Goal: Task Accomplishment & Management: Use online tool/utility

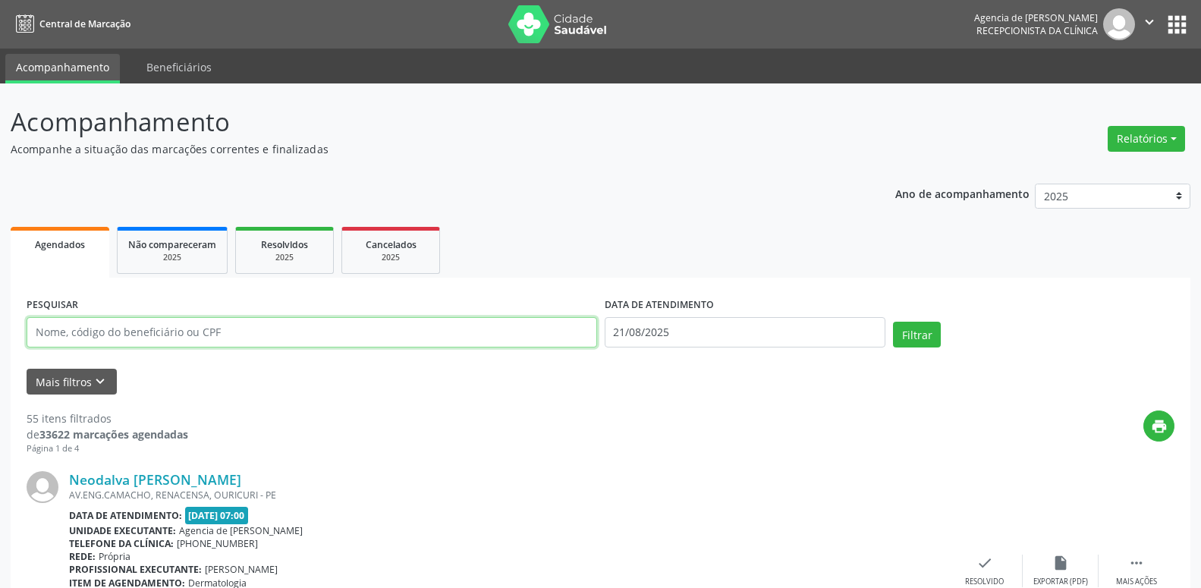
click at [454, 327] on input "text" at bounding box center [312, 332] width 571 height 30
type input "[PERSON_NAME]"
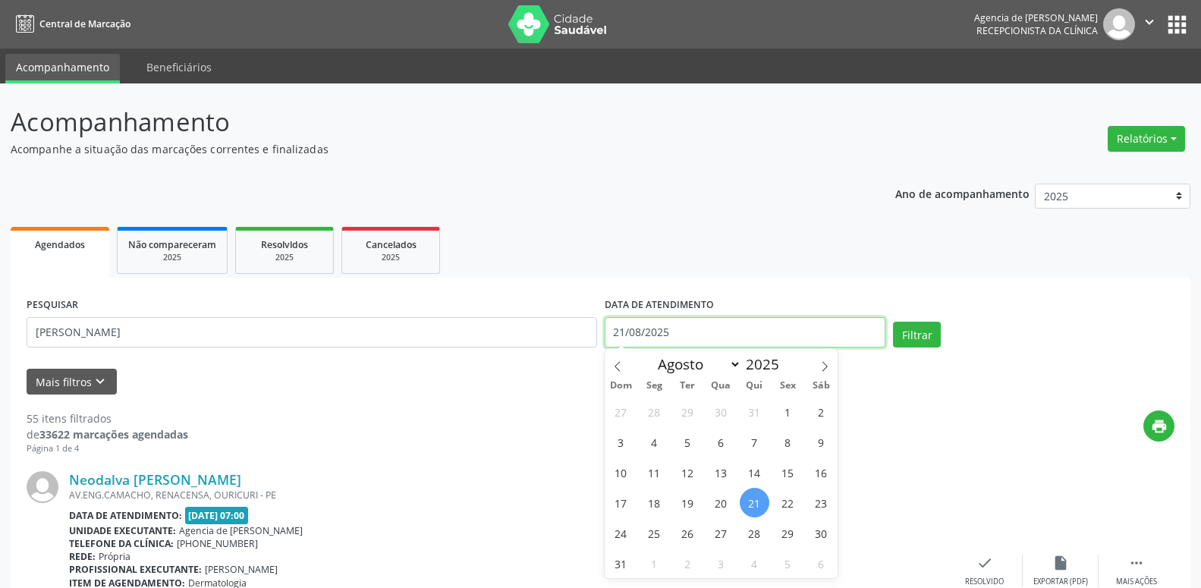
click at [671, 343] on input "21/08/2025" at bounding box center [745, 332] width 281 height 30
click at [779, 413] on span "1" at bounding box center [788, 412] width 30 height 30
type input "[DATE]"
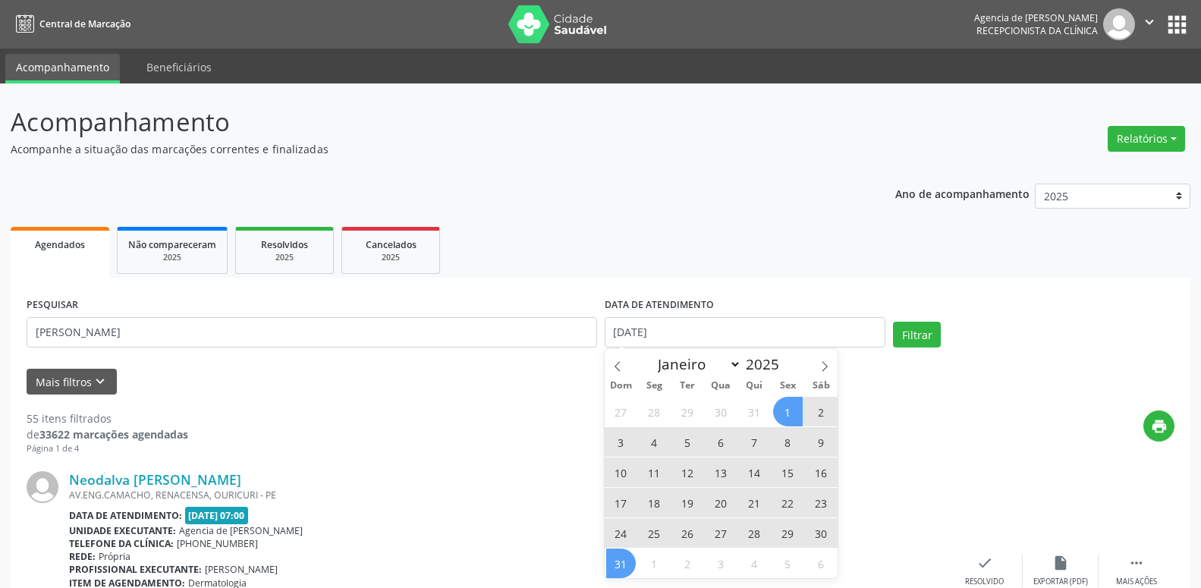
click at [624, 568] on span "31" at bounding box center [621, 564] width 30 height 30
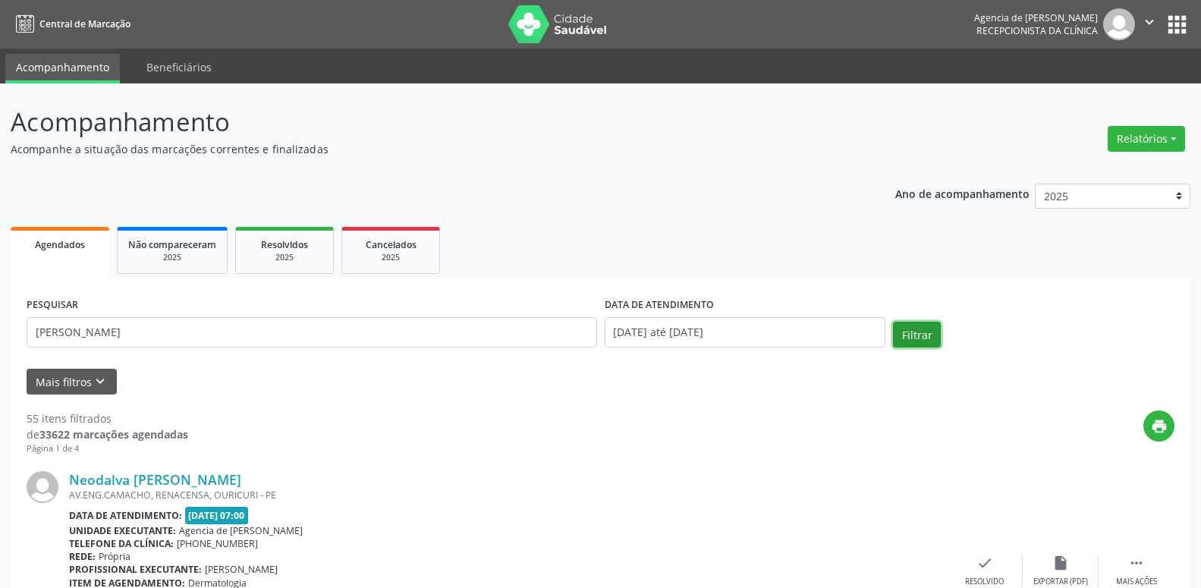
click at [906, 339] on button "Filtrar" at bounding box center [917, 335] width 48 height 26
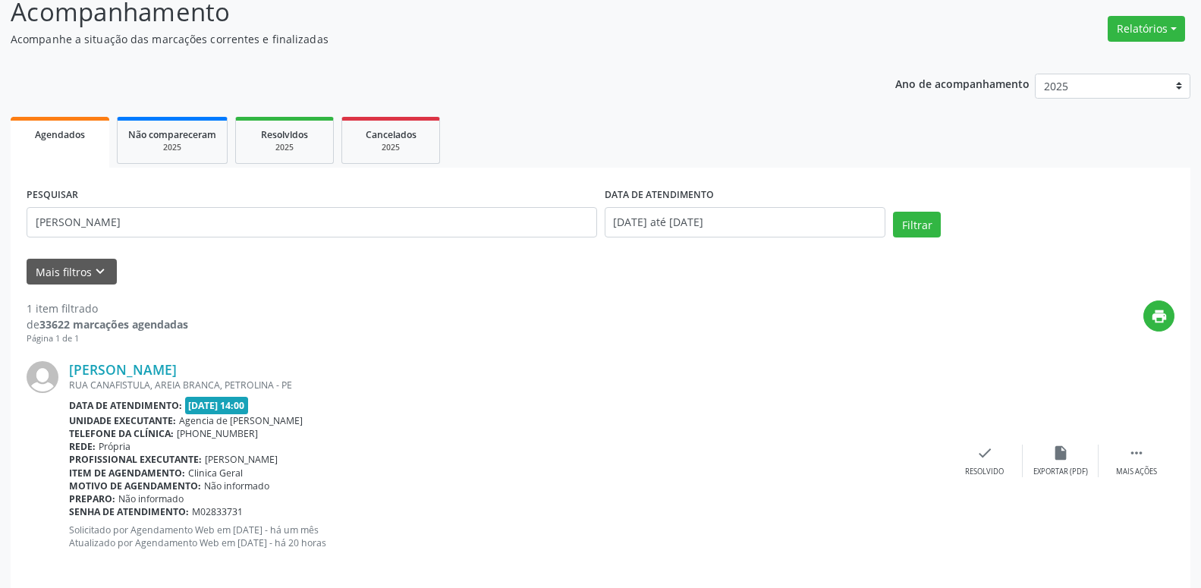
scroll to position [125, 0]
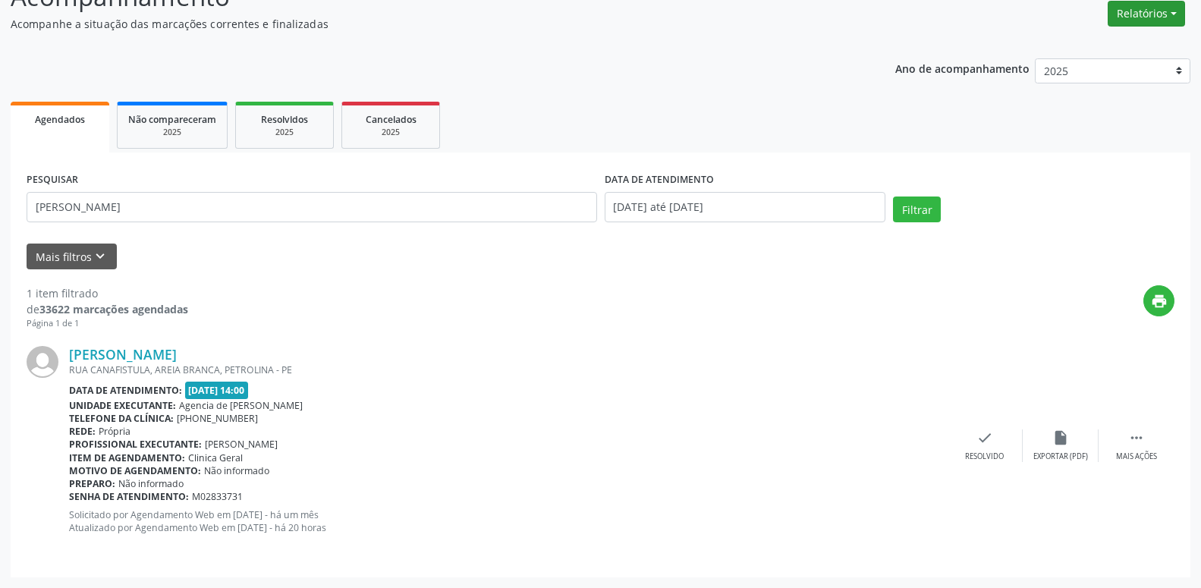
click at [1177, 14] on button "Relatórios" at bounding box center [1146, 14] width 77 height 26
click at [1079, 42] on link "Agendamentos" at bounding box center [1104, 46] width 163 height 21
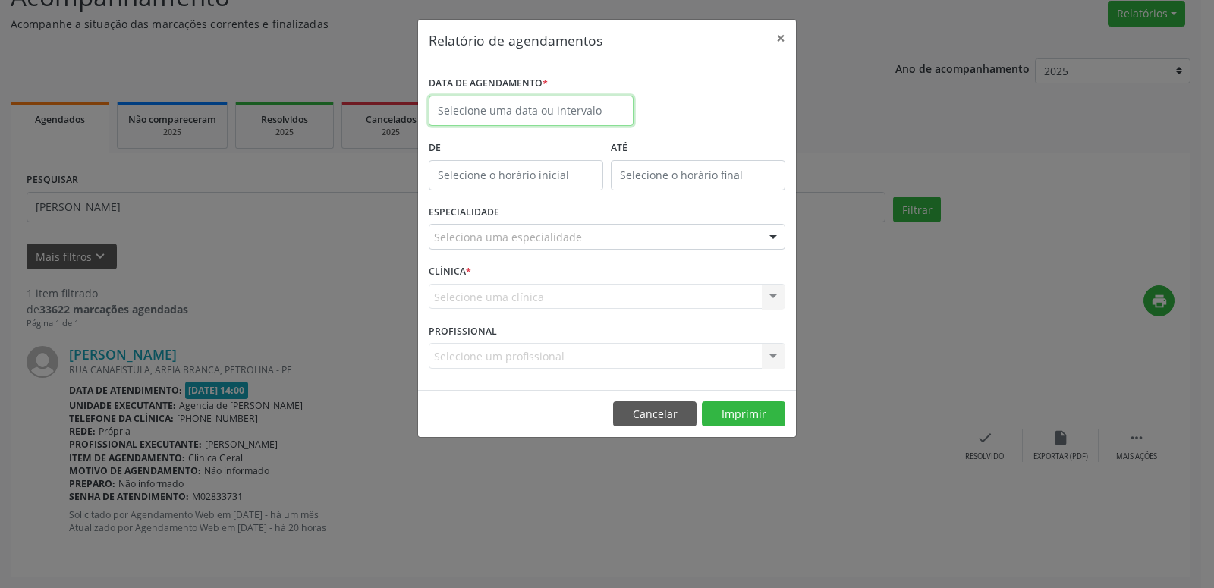
drag, startPoint x: 509, startPoint y: 112, endPoint x: 508, endPoint y: 130, distance: 18.2
click at [510, 111] on input "text" at bounding box center [531, 111] width 205 height 30
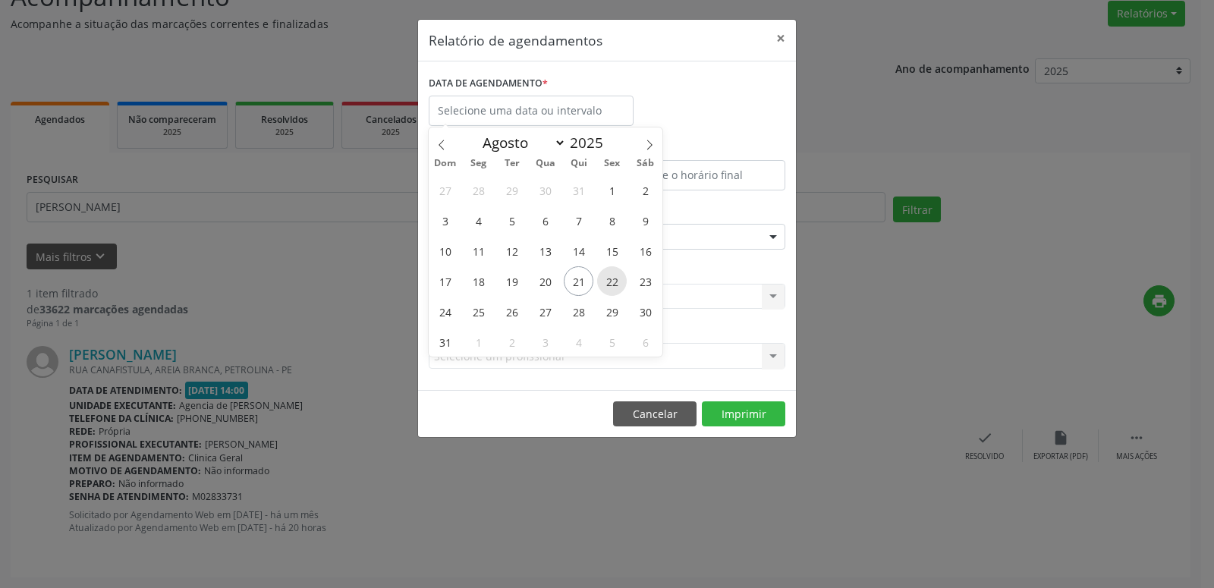
click at [609, 282] on span "22" at bounding box center [612, 281] width 30 height 30
type input "[DATE]"
click at [609, 282] on span "22" at bounding box center [612, 281] width 30 height 30
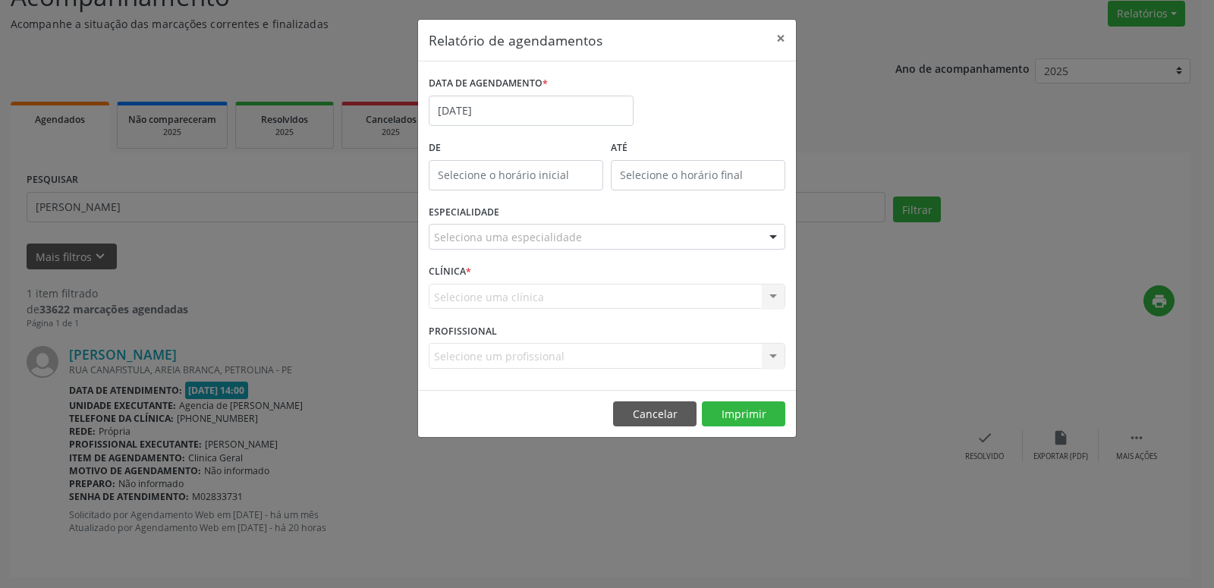
click at [578, 241] on div "Seleciona uma especialidade" at bounding box center [607, 237] width 357 height 26
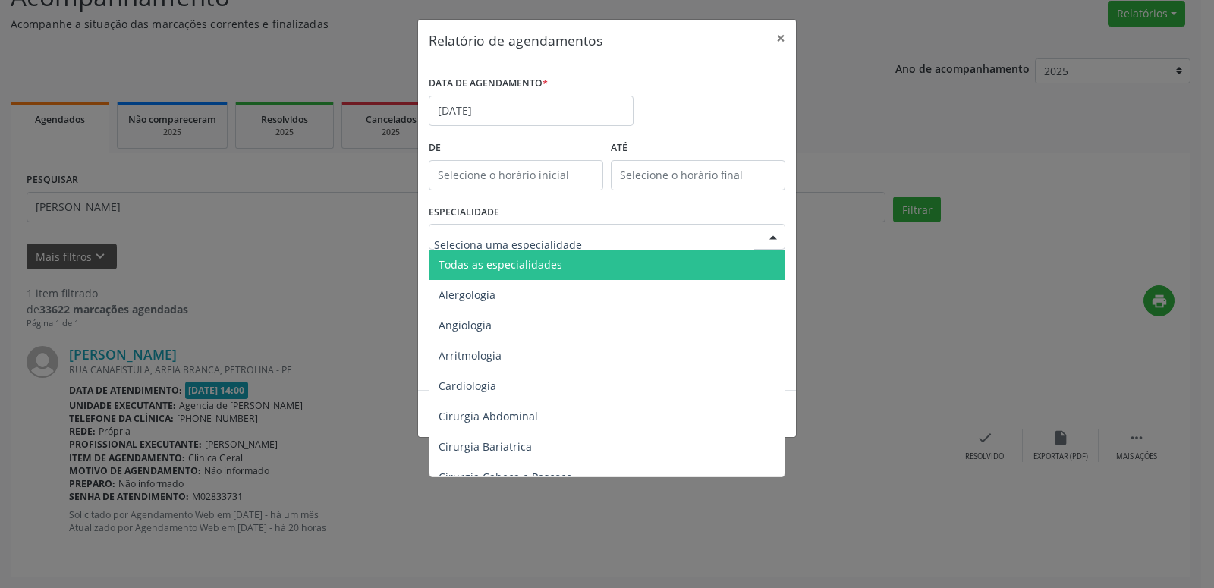
click at [561, 259] on span "Todas as especialidades" at bounding box center [607, 265] width 357 height 30
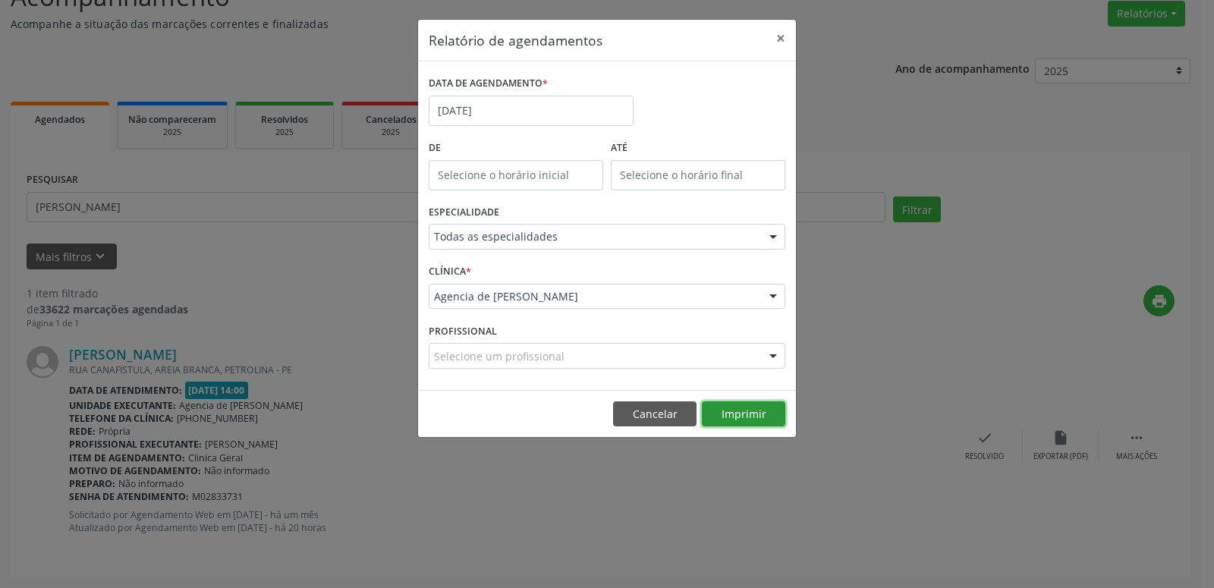
drag, startPoint x: 751, startPoint y: 414, endPoint x: 743, endPoint y: 416, distance: 8.7
click at [751, 413] on button "Imprimir" at bounding box center [743, 414] width 83 height 26
click at [775, 40] on button "×" at bounding box center [781, 38] width 30 height 37
